Goal: Information Seeking & Learning: Learn about a topic

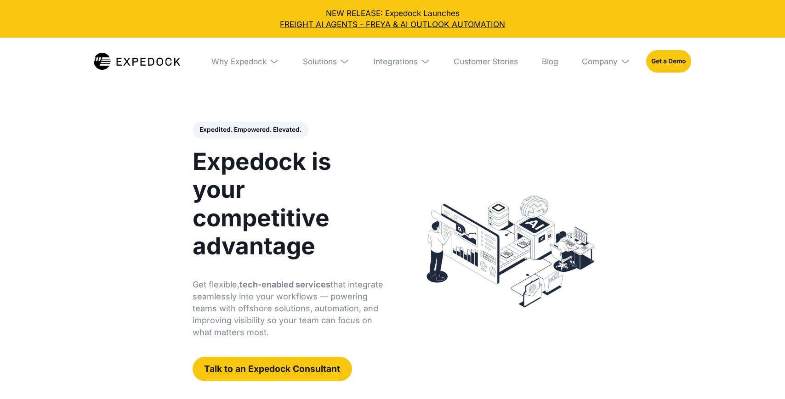
select select
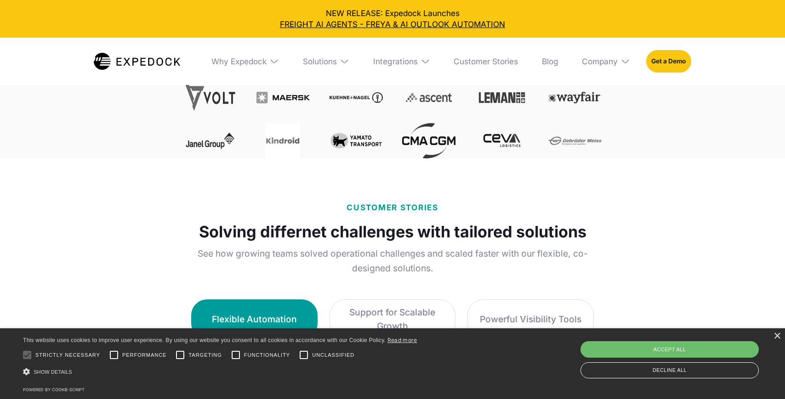
scroll to position [410, 0]
click at [778, 339] on div "×" at bounding box center [777, 336] width 7 height 7
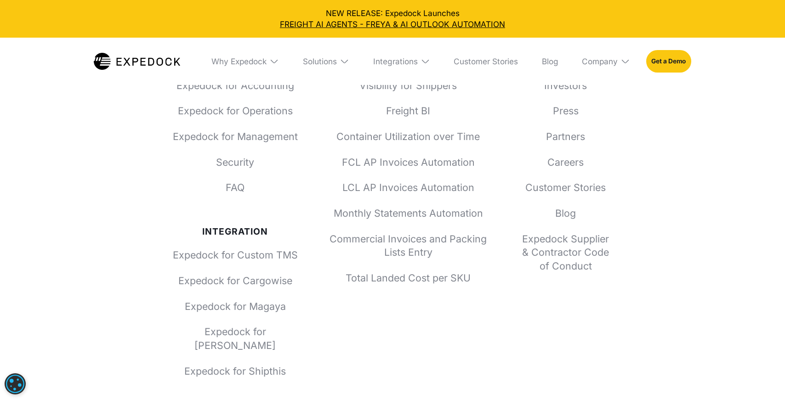
scroll to position [3549, 0]
